Goal: Information Seeking & Learning: Learn about a topic

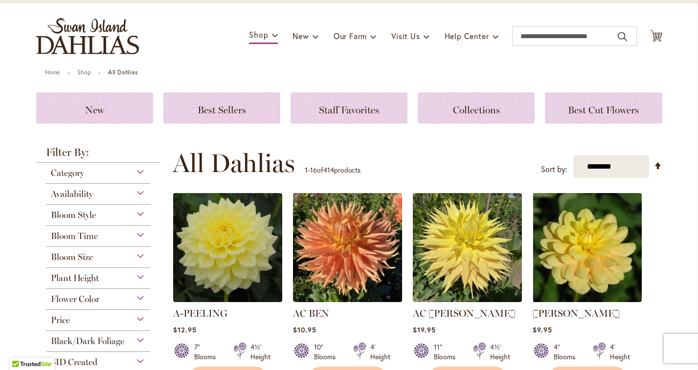
scroll to position [60, 0]
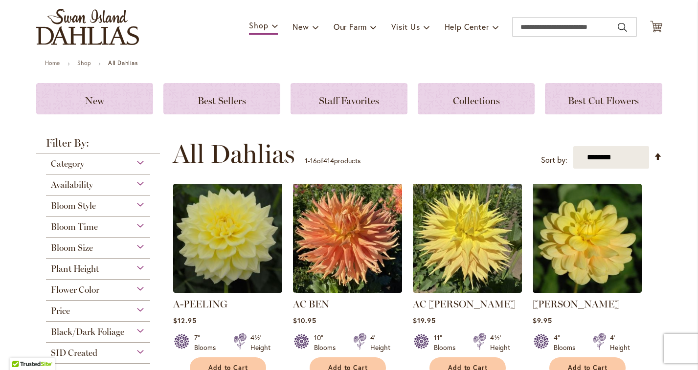
click at [105, 287] on div "Flower Color" at bounding box center [98, 288] width 105 height 16
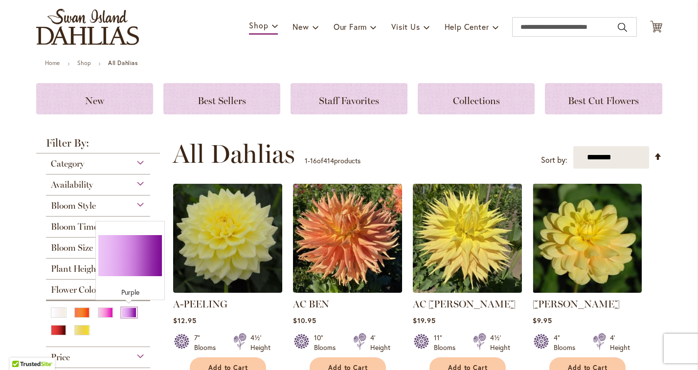
click at [127, 312] on div "Purple" at bounding box center [129, 312] width 16 height 10
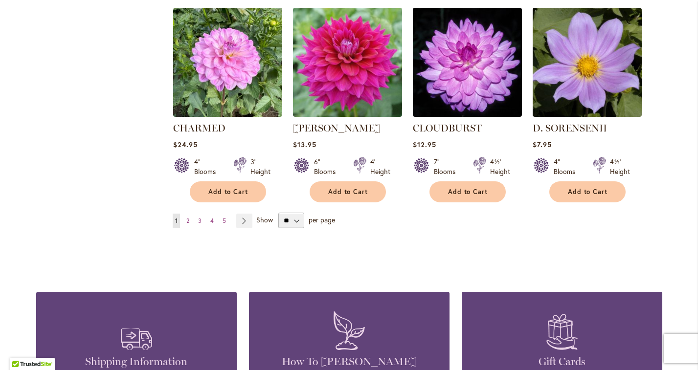
scroll to position [854, 0]
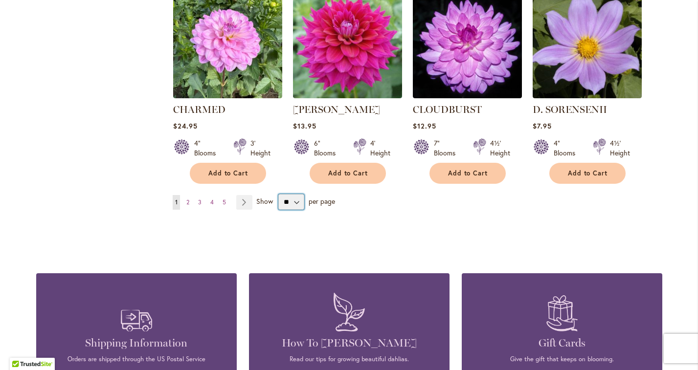
select select "**"
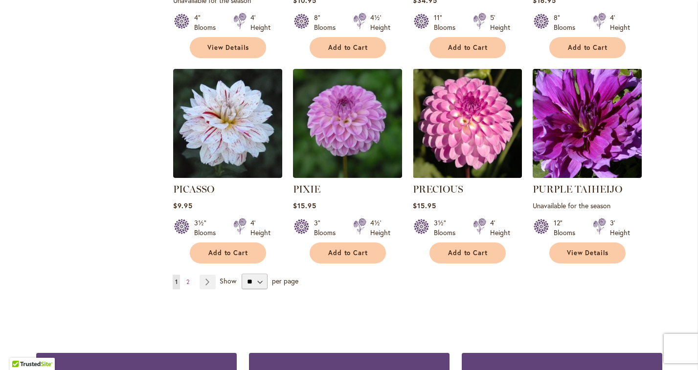
scroll to position [3335, 0]
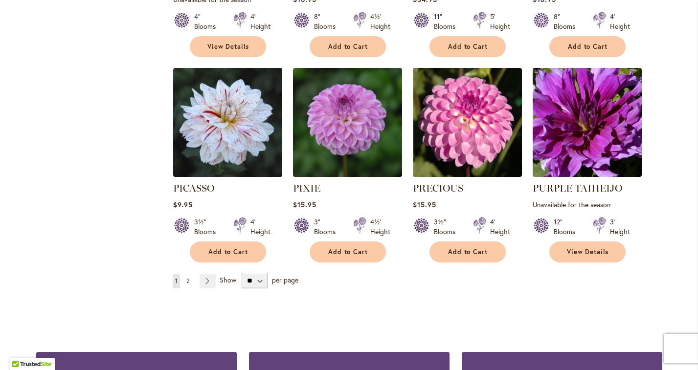
click at [187, 277] on span "2" at bounding box center [187, 280] width 3 height 7
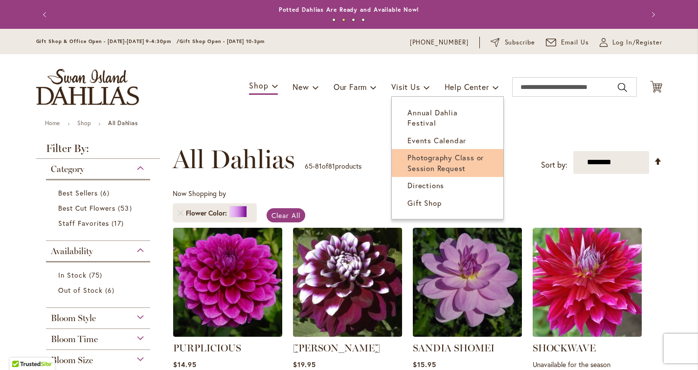
click at [435, 155] on span "Photography Class or Session Request" at bounding box center [445, 163] width 76 height 20
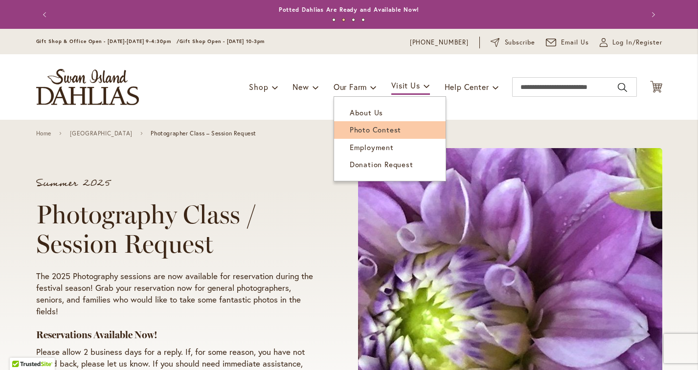
click at [362, 131] on span "Photo Contest" at bounding box center [375, 130] width 51 height 10
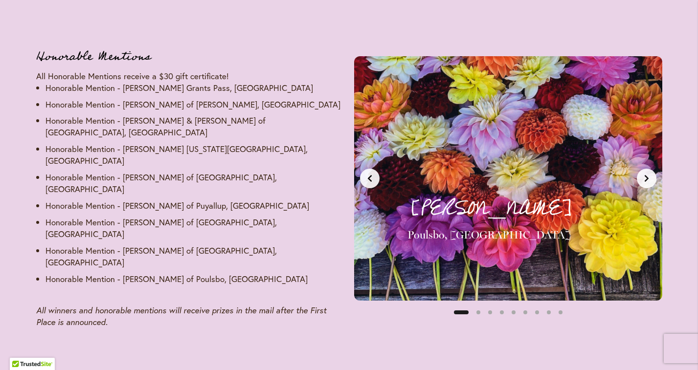
scroll to position [1505, 0]
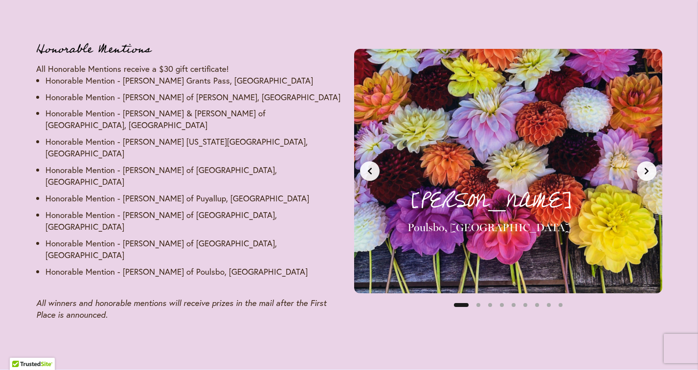
click at [647, 168] on icon "Next slide" at bounding box center [646, 171] width 4 height 7
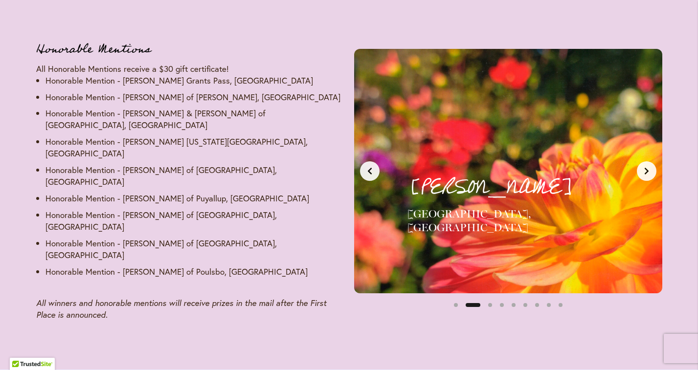
click at [647, 167] on icon "Next slide" at bounding box center [646, 171] width 8 height 8
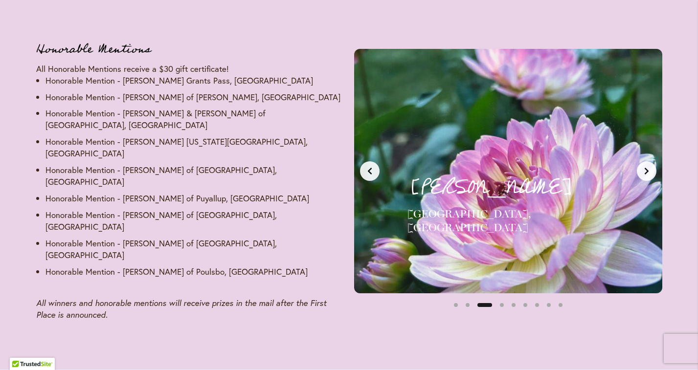
click at [647, 167] on icon "Next slide" at bounding box center [646, 171] width 8 height 8
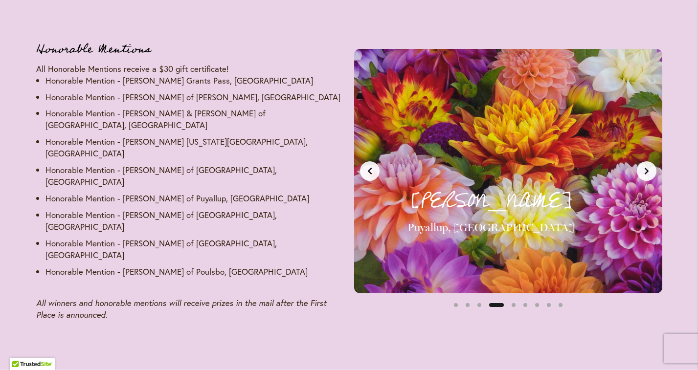
click at [648, 167] on icon "Next slide" at bounding box center [646, 171] width 8 height 8
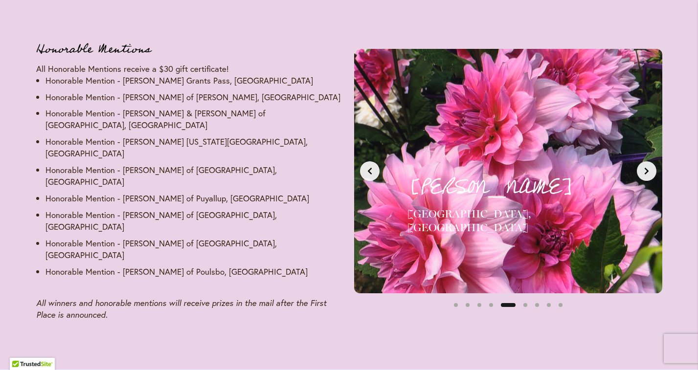
click at [648, 161] on button "Next slide" at bounding box center [646, 171] width 20 height 20
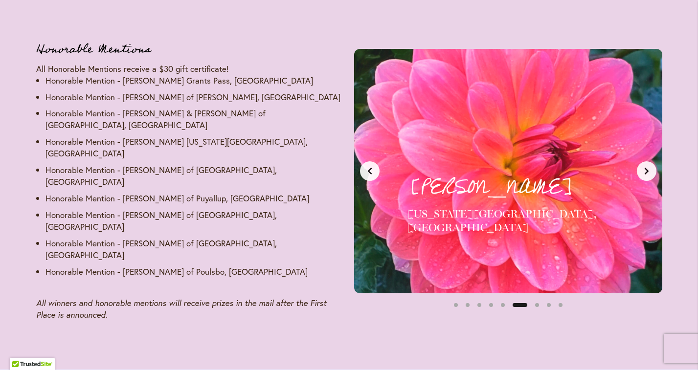
click at [648, 161] on button "Next slide" at bounding box center [646, 171] width 20 height 20
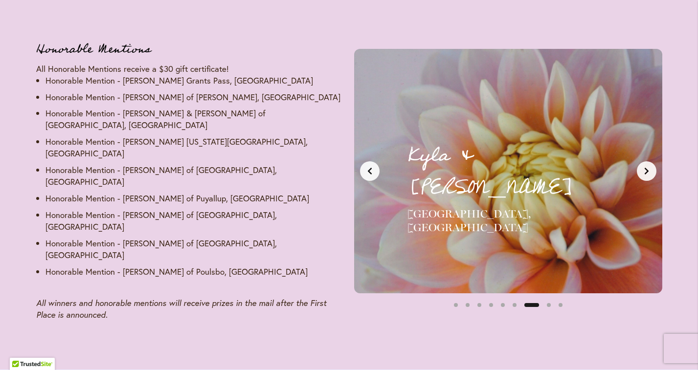
click at [648, 161] on button "Next slide" at bounding box center [646, 171] width 20 height 20
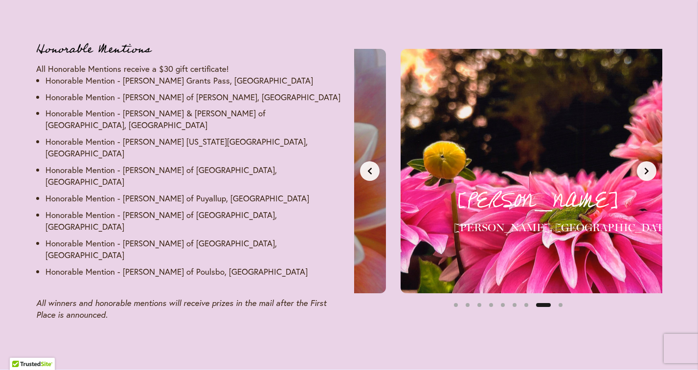
scroll to position [0, 2258]
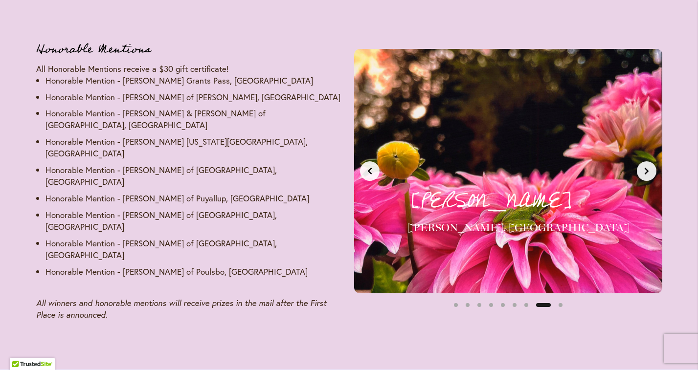
click at [648, 161] on button "Next slide" at bounding box center [646, 171] width 20 height 20
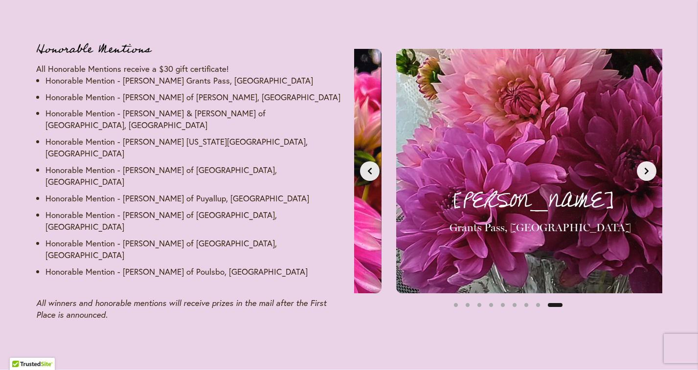
scroll to position [0, 2581]
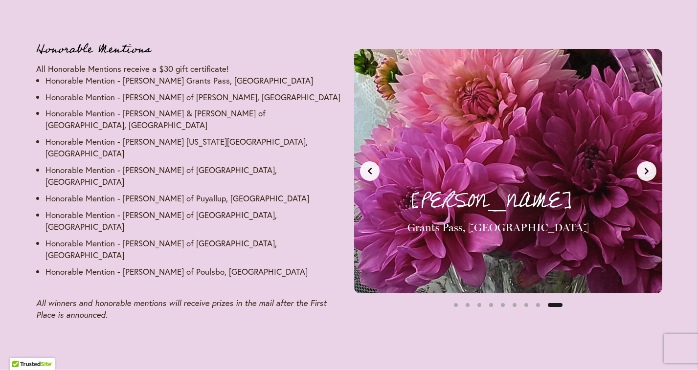
click at [648, 161] on button "Next slide" at bounding box center [646, 171] width 20 height 20
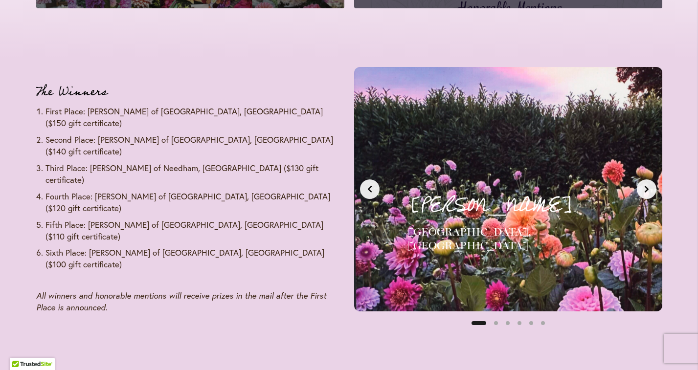
scroll to position [1159, 0]
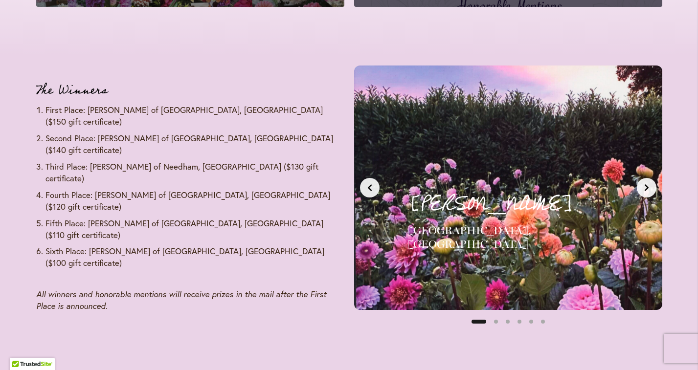
click at [647, 184] on icon "Next slide" at bounding box center [646, 188] width 8 height 8
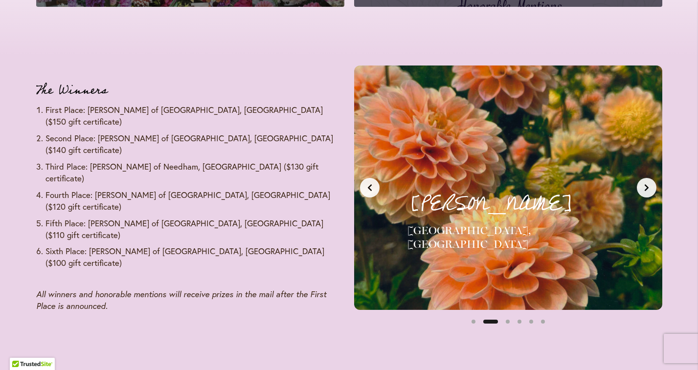
click at [647, 184] on icon "Next slide" at bounding box center [646, 188] width 8 height 8
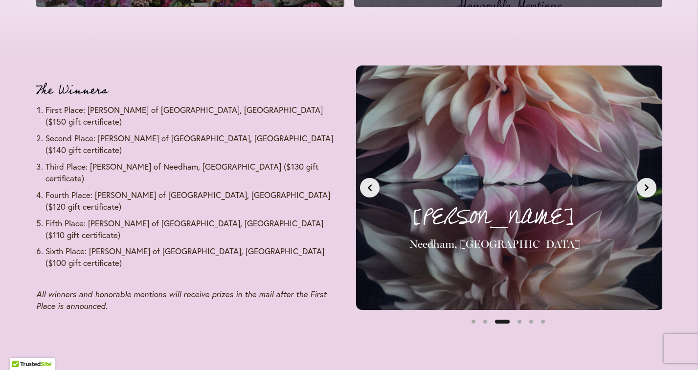
scroll to position [0, 645]
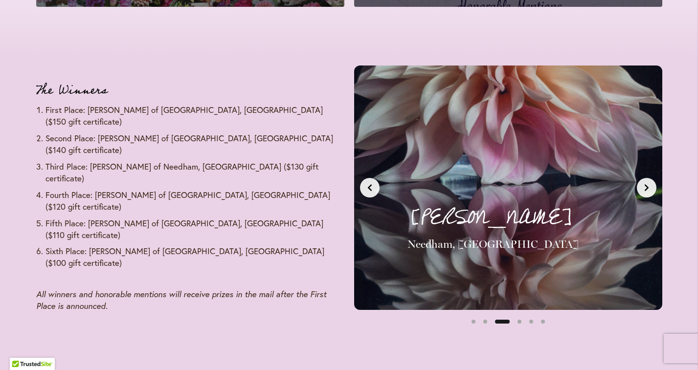
click at [647, 184] on icon "Next slide" at bounding box center [646, 188] width 8 height 8
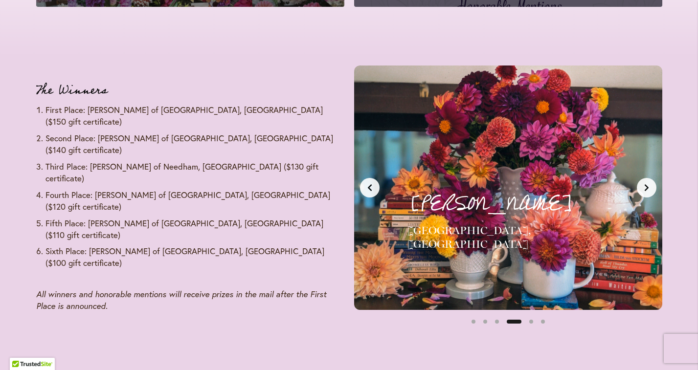
click at [647, 184] on icon "Next slide" at bounding box center [646, 188] width 8 height 8
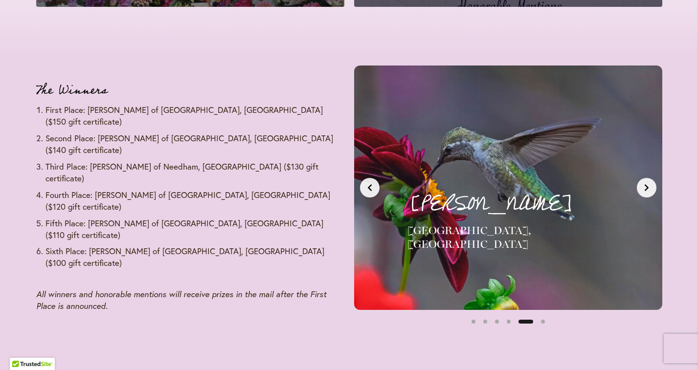
click at [647, 184] on icon "Next slide" at bounding box center [646, 188] width 8 height 8
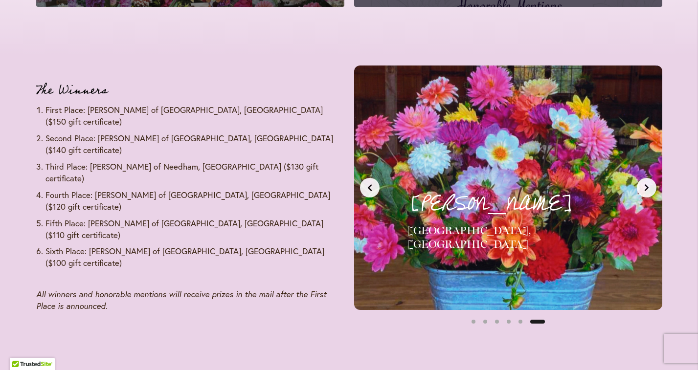
click at [647, 184] on icon "Next slide" at bounding box center [646, 188] width 8 height 8
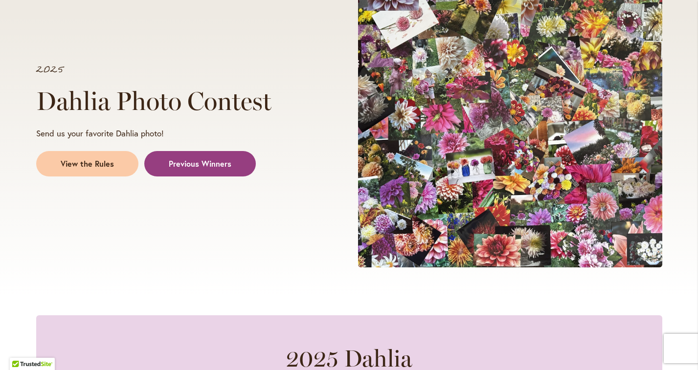
scroll to position [190, 0]
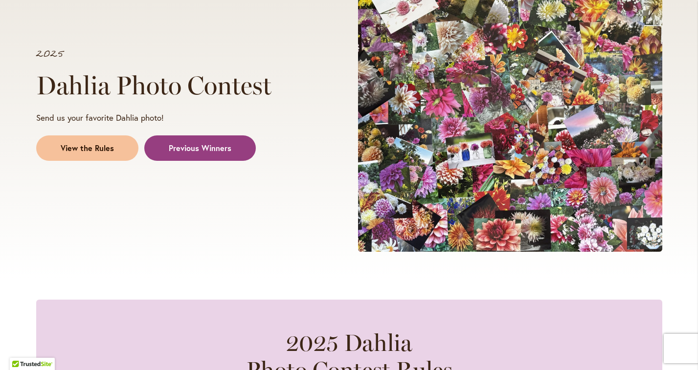
click at [101, 147] on span "View the Rules" at bounding box center [87, 148] width 53 height 11
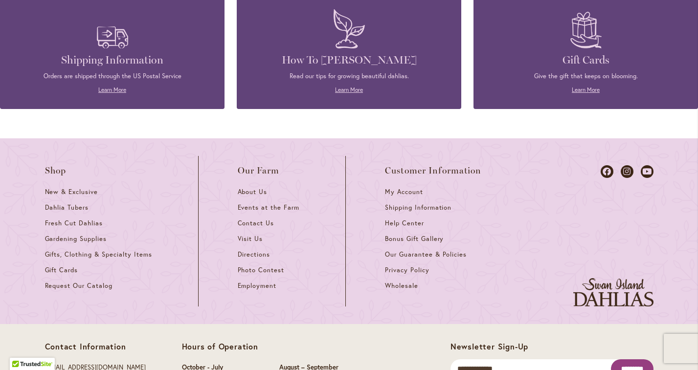
scroll to position [3700, 0]
click at [260, 281] on span "Employment" at bounding box center [257, 285] width 39 height 8
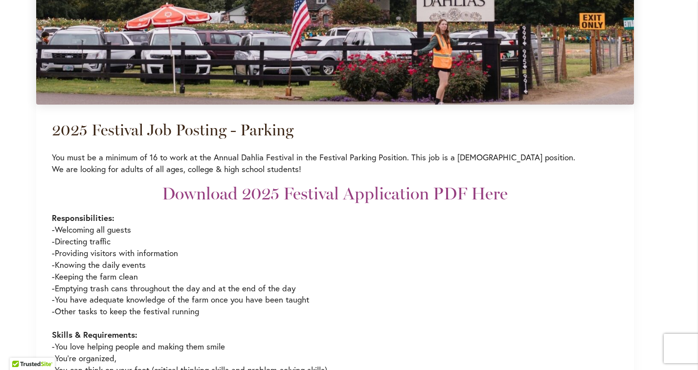
scroll to position [1654, 0]
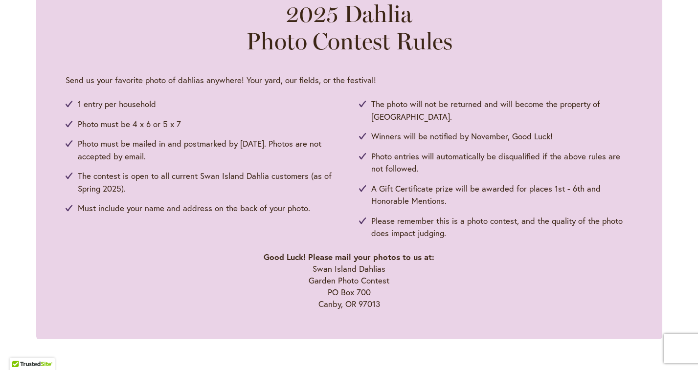
scroll to position [500, 0]
